Goal: Information Seeking & Learning: Learn about a topic

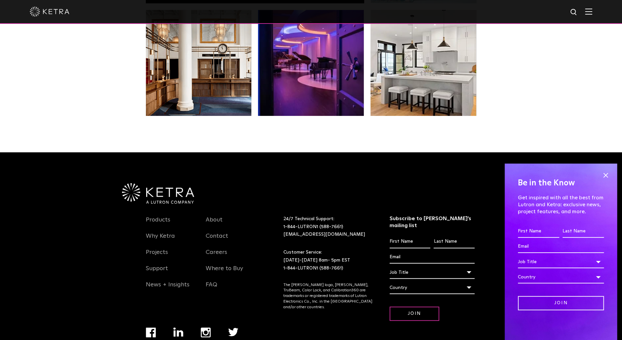
scroll to position [1391, 0]
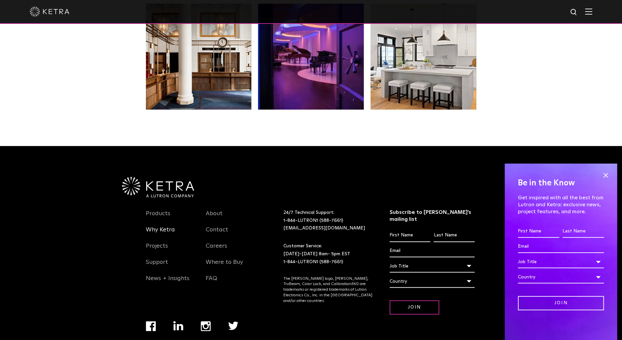
click at [171, 226] on link "Why Ketra" at bounding box center [160, 233] width 29 height 15
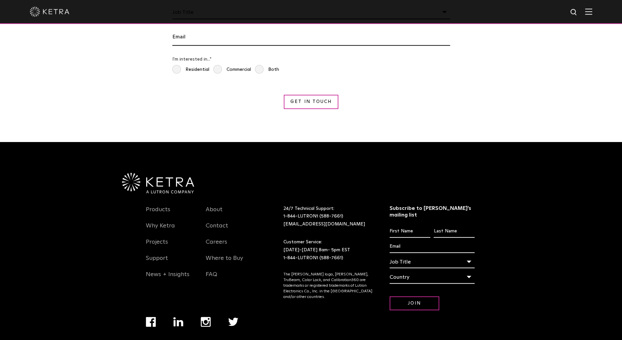
scroll to position [1241, 0]
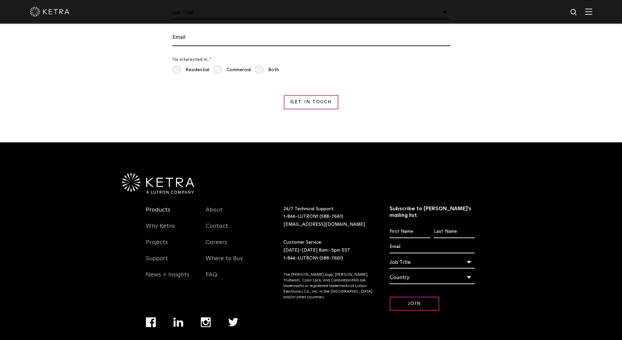
click at [159, 206] on link "Products" at bounding box center [158, 213] width 24 height 15
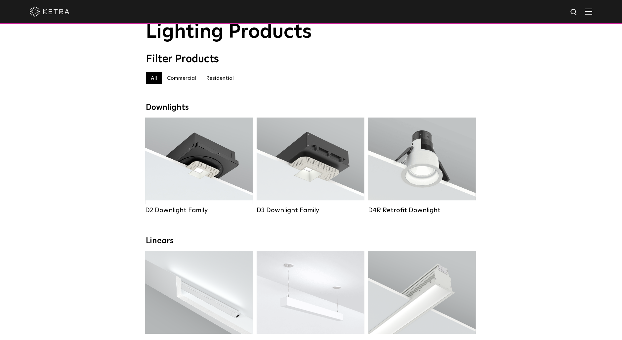
scroll to position [21, 0]
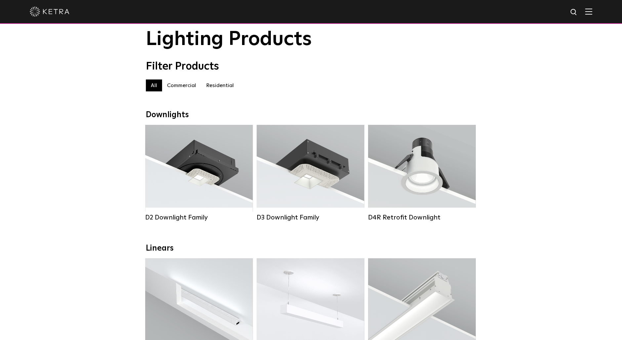
click at [232, 83] on label "Residential" at bounding box center [220, 85] width 38 height 12
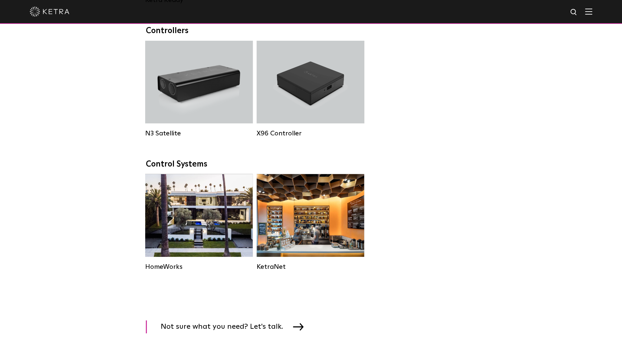
scroll to position [746, 0]
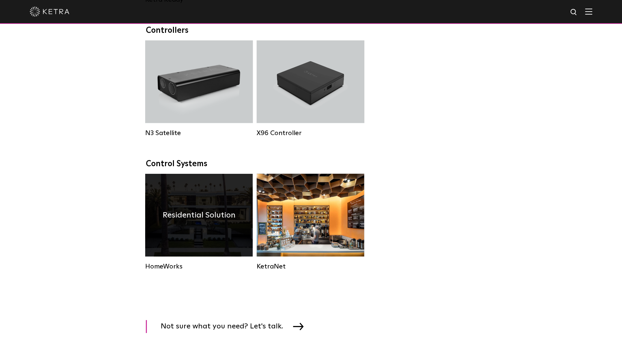
click at [222, 207] on div "Residential Solution" at bounding box center [199, 215] width 108 height 83
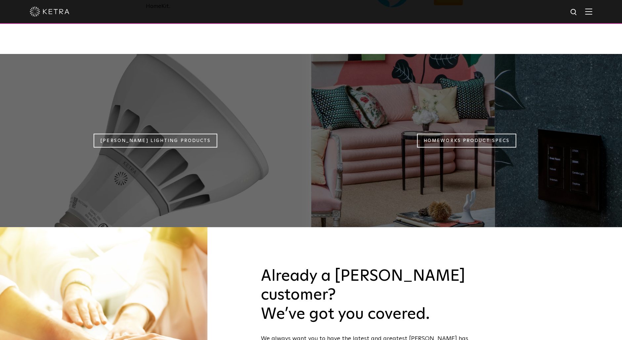
scroll to position [632, 0]
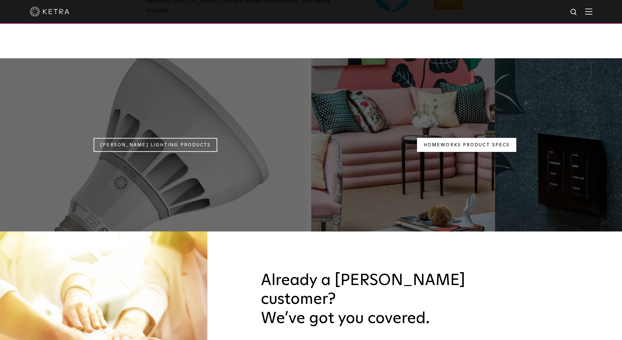
click at [476, 138] on link "Homeworks Product Specs" at bounding box center [466, 145] width 99 height 14
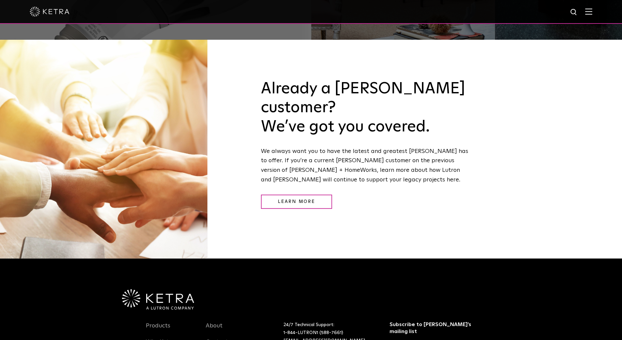
scroll to position [907, 0]
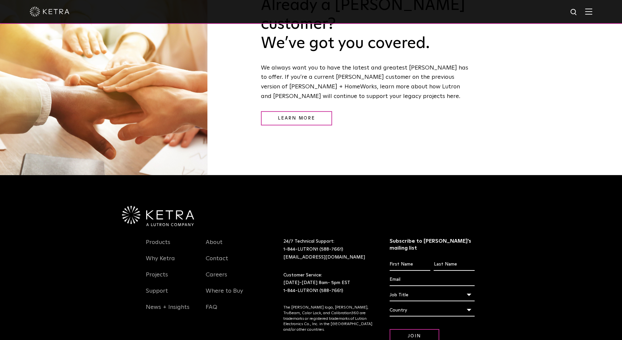
click at [168, 206] on img at bounding box center [158, 216] width 72 height 21
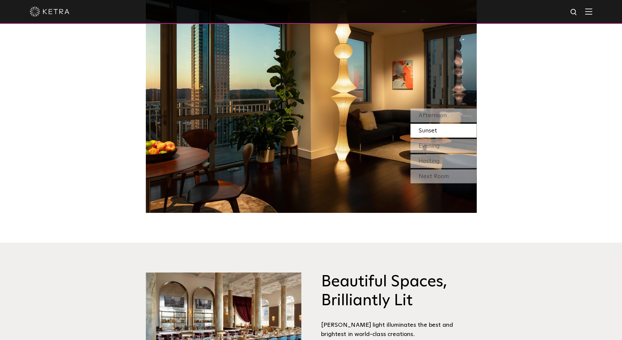
scroll to position [709, 0]
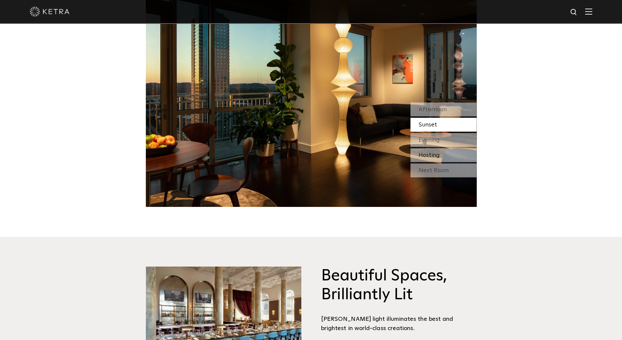
click at [432, 148] on div "Hosting" at bounding box center [444, 155] width 66 height 14
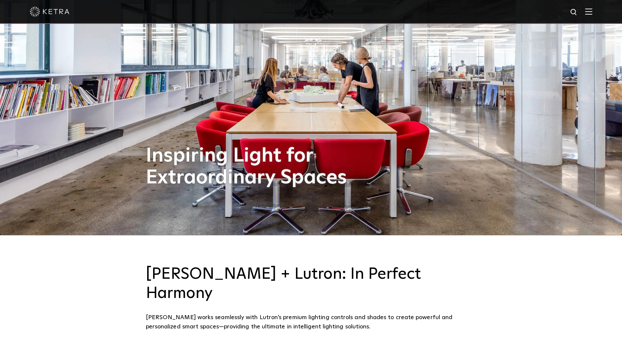
scroll to position [0, 0]
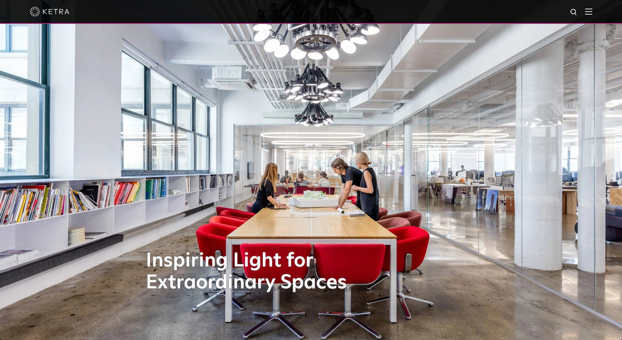
click img
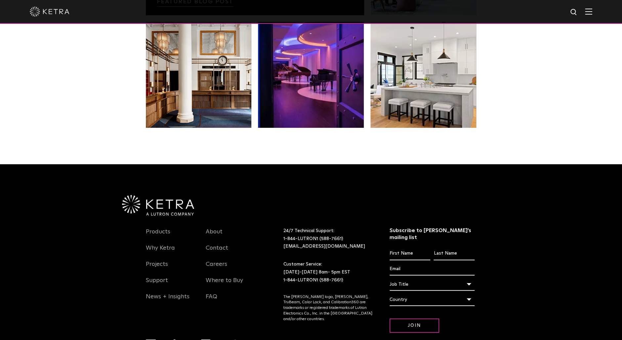
scroll to position [1391, 0]
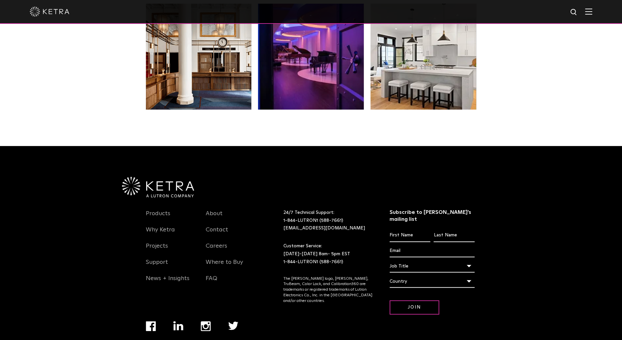
click at [158, 209] on li "Products" at bounding box center [171, 217] width 50 height 16
click at [158, 210] on link "Products" at bounding box center [158, 217] width 24 height 15
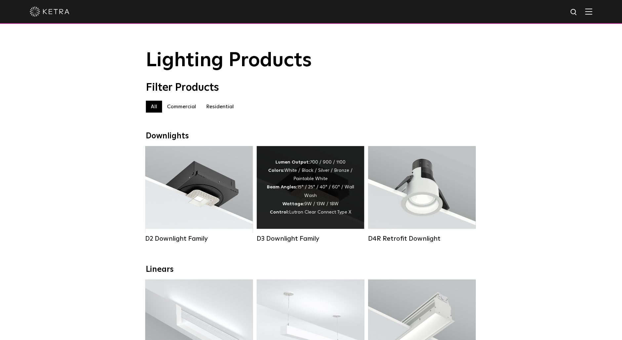
click at [330, 221] on div "Lumen Output: 700 / 900 / 1100 Colors: White / Black / Silver / Bronze / Painta…" at bounding box center [311, 187] width 108 height 83
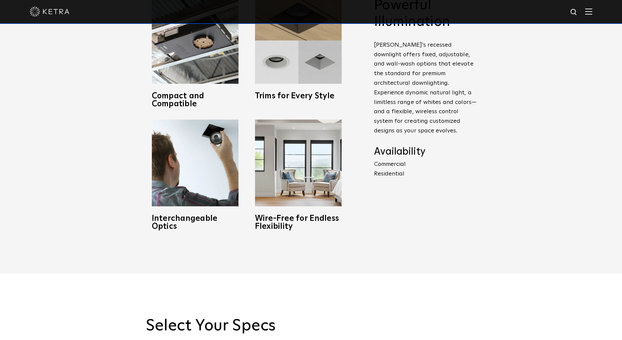
scroll to position [387, 0]
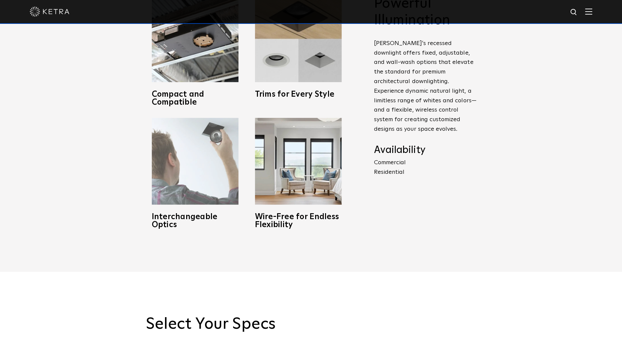
click at [203, 174] on img at bounding box center [195, 161] width 87 height 87
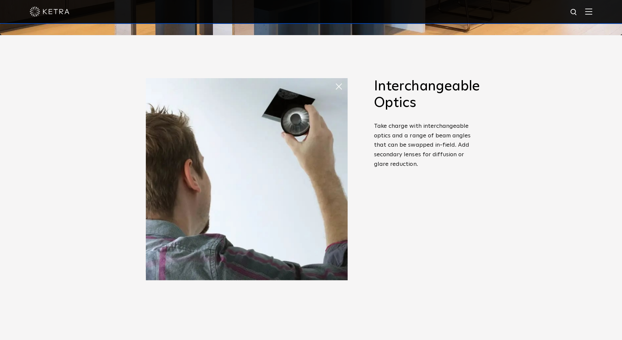
scroll to position [303, 0]
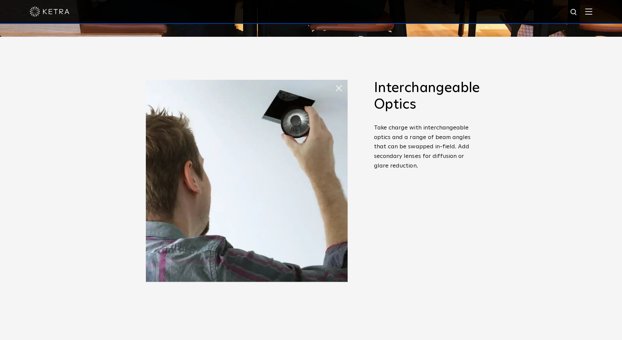
click at [339, 87] on span at bounding box center [341, 87] width 13 height 13
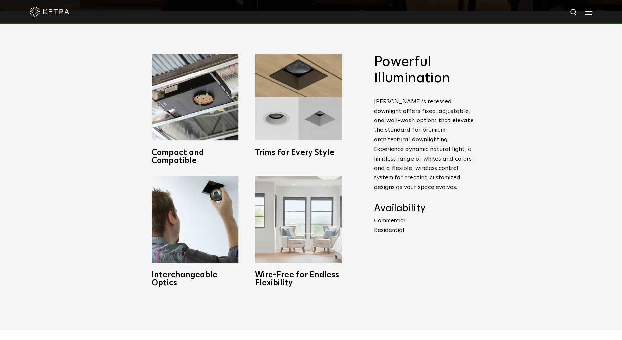
scroll to position [330, 0]
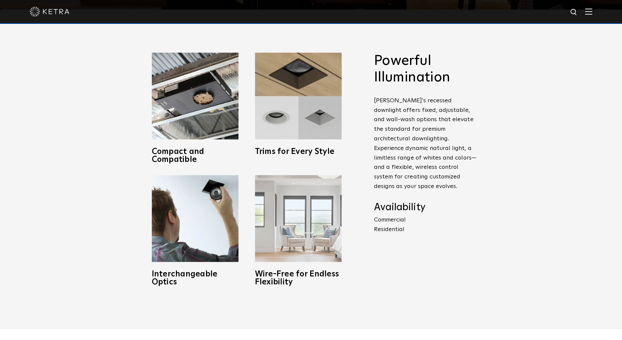
click at [315, 225] on img at bounding box center [298, 218] width 87 height 87
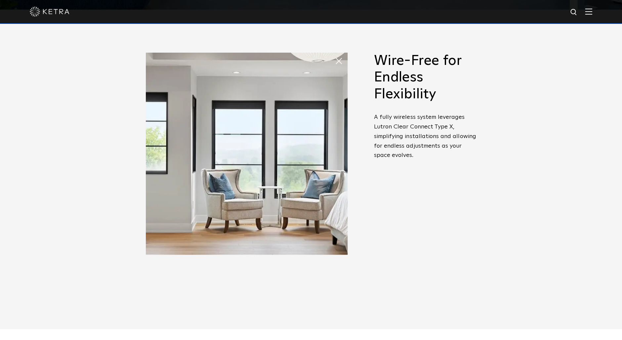
click at [335, 54] on span at bounding box center [335, 54] width 0 height 0
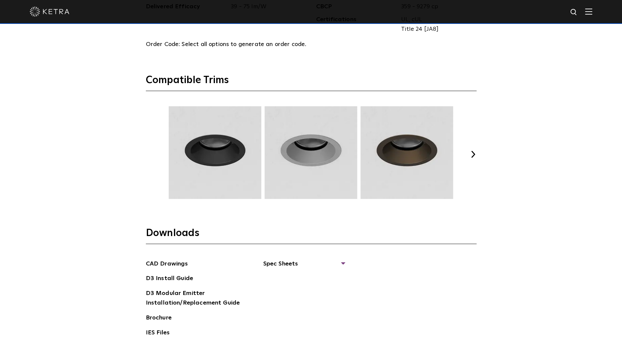
scroll to position [918, 0]
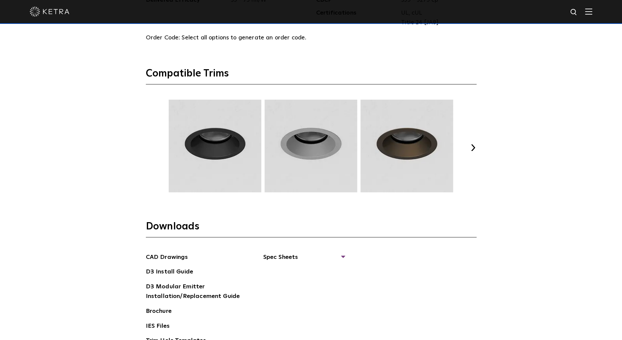
click at [473, 146] on button "Next" at bounding box center [473, 147] width 7 height 7
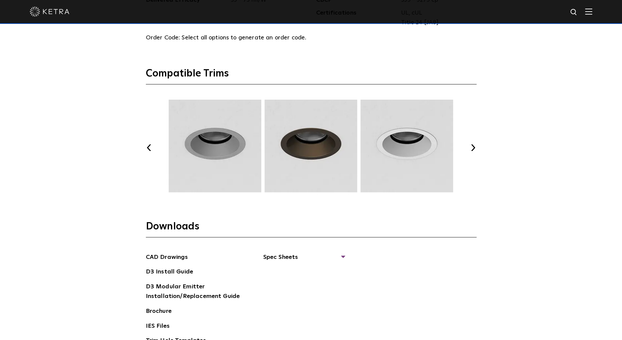
click at [473, 146] on button "Next" at bounding box center [473, 147] width 7 height 7
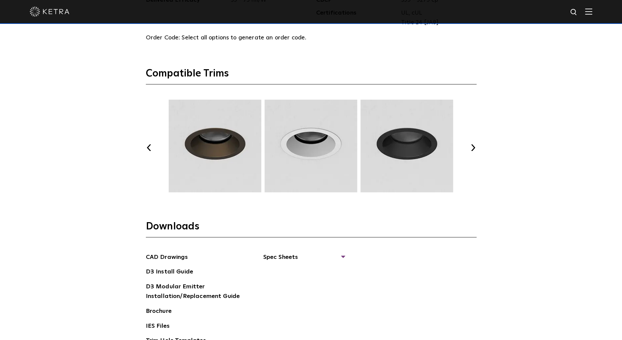
click at [473, 146] on button "Next" at bounding box center [473, 147] width 7 height 7
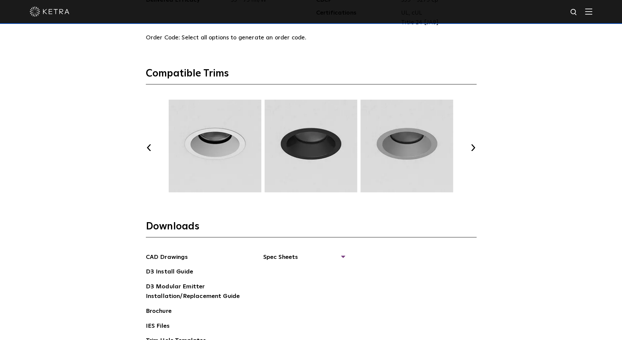
click at [473, 146] on button "Next" at bounding box center [473, 147] width 7 height 7
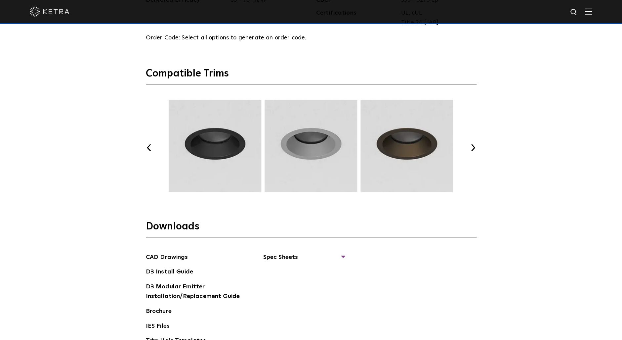
click at [473, 146] on button "Next" at bounding box center [473, 147] width 7 height 7
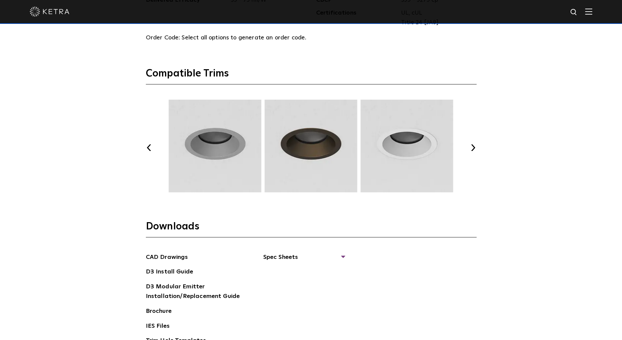
click at [473, 146] on button "Next" at bounding box center [473, 147] width 7 height 7
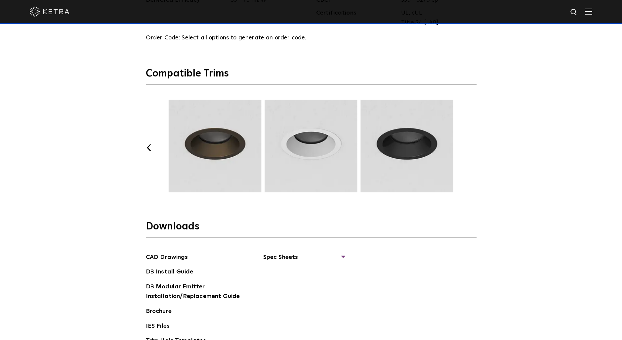
click at [473, 146] on button "Next" at bounding box center [473, 147] width 7 height 7
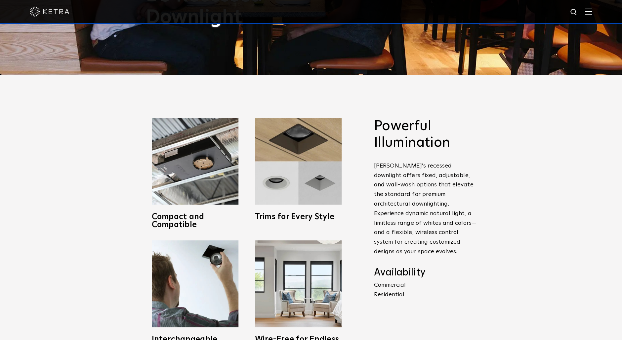
scroll to position [233, 0]
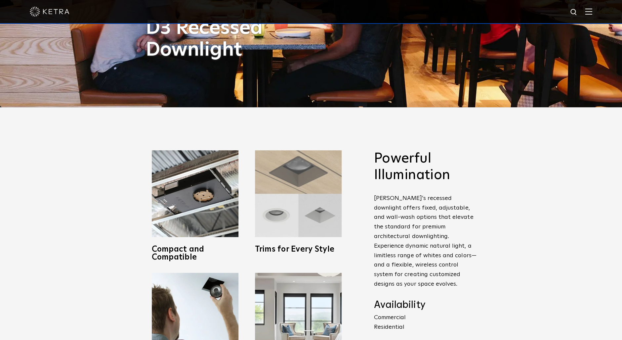
click at [287, 222] on img at bounding box center [298, 193] width 87 height 87
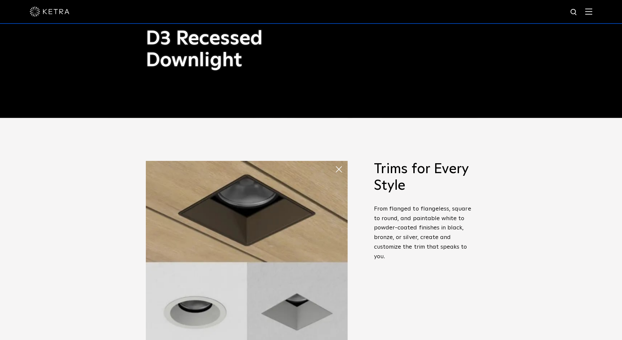
scroll to position [240, 0]
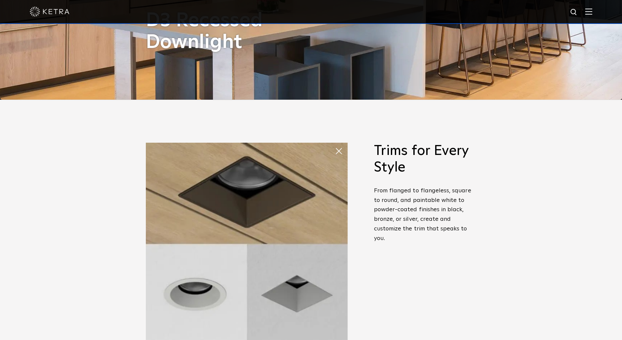
click at [339, 152] on span at bounding box center [341, 150] width 13 height 13
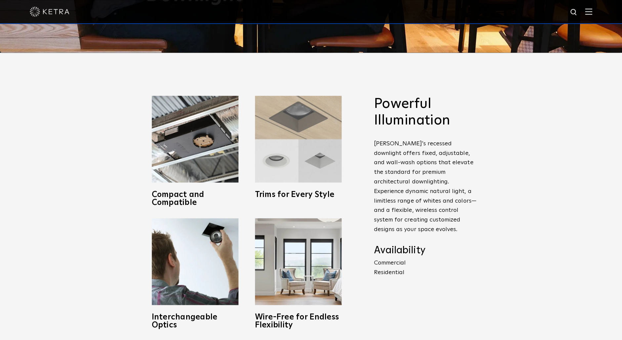
scroll to position [0, 0]
